Goal: Transaction & Acquisition: Purchase product/service

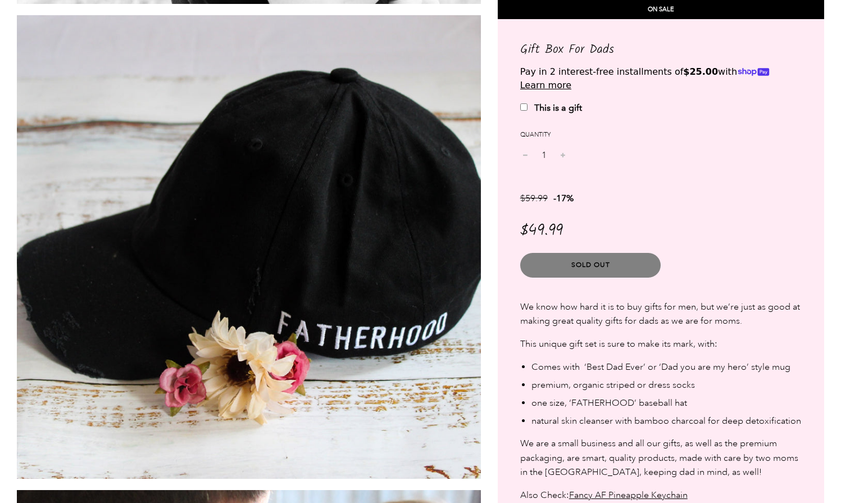
scroll to position [1508, 0]
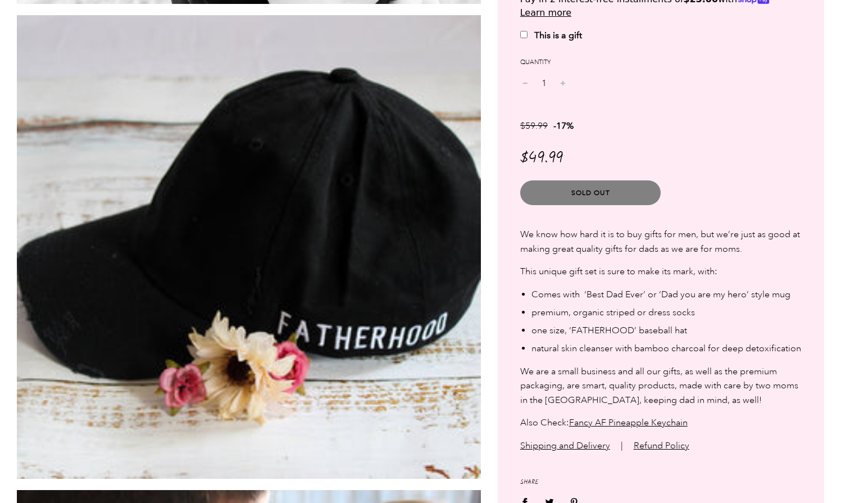
scroll to position [1508, 0]
